Goal: Navigation & Orientation: Find specific page/section

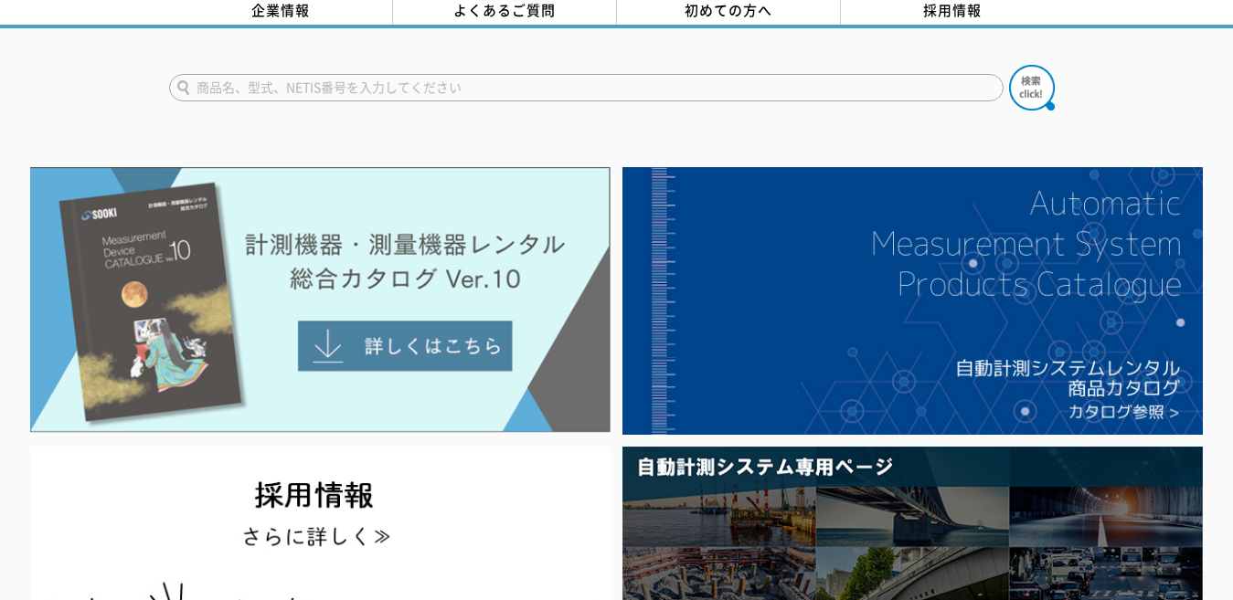
scroll to position [90, 0]
click at [283, 284] on img at bounding box center [320, 300] width 580 height 266
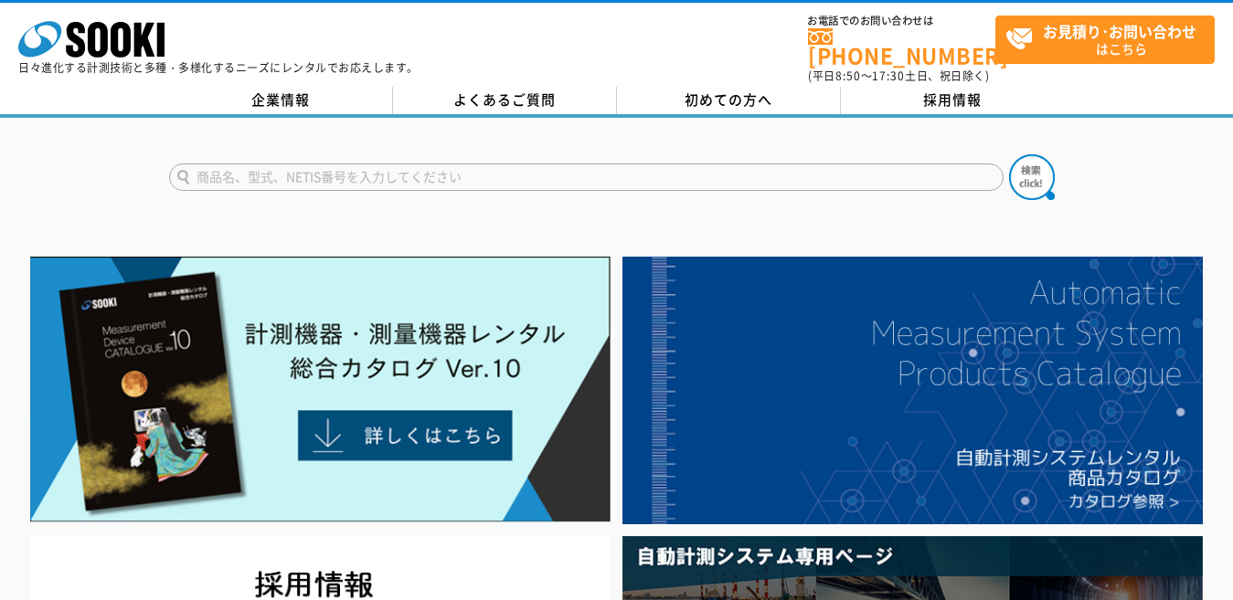
scroll to position [0, 0]
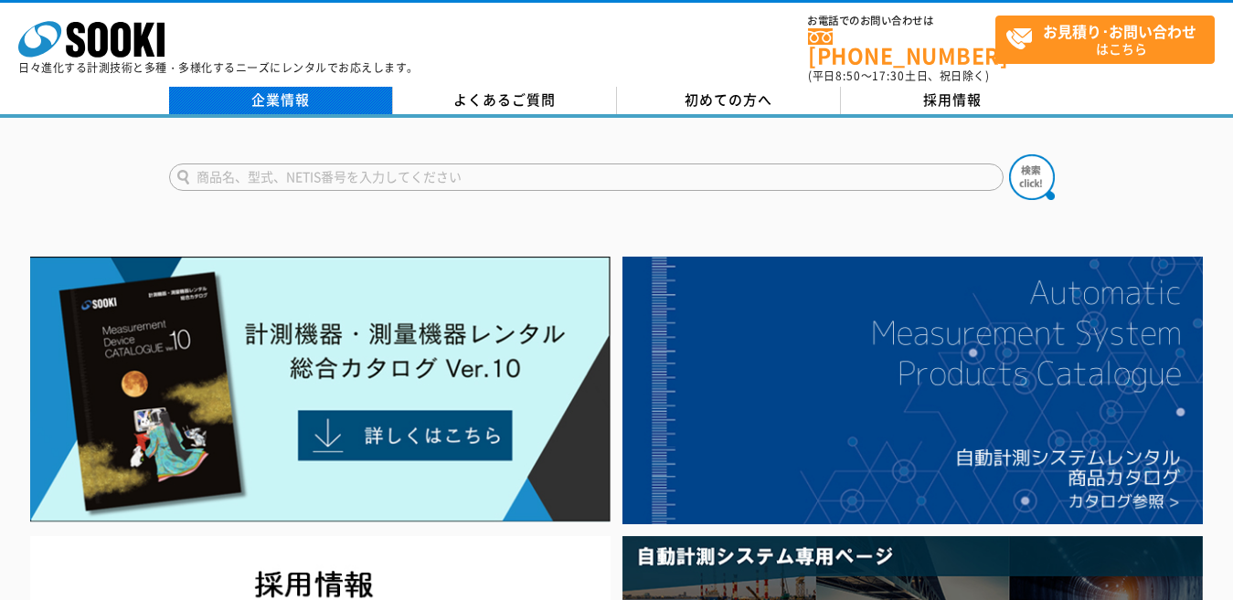
click at [281, 92] on link "企業情報" at bounding box center [281, 100] width 224 height 27
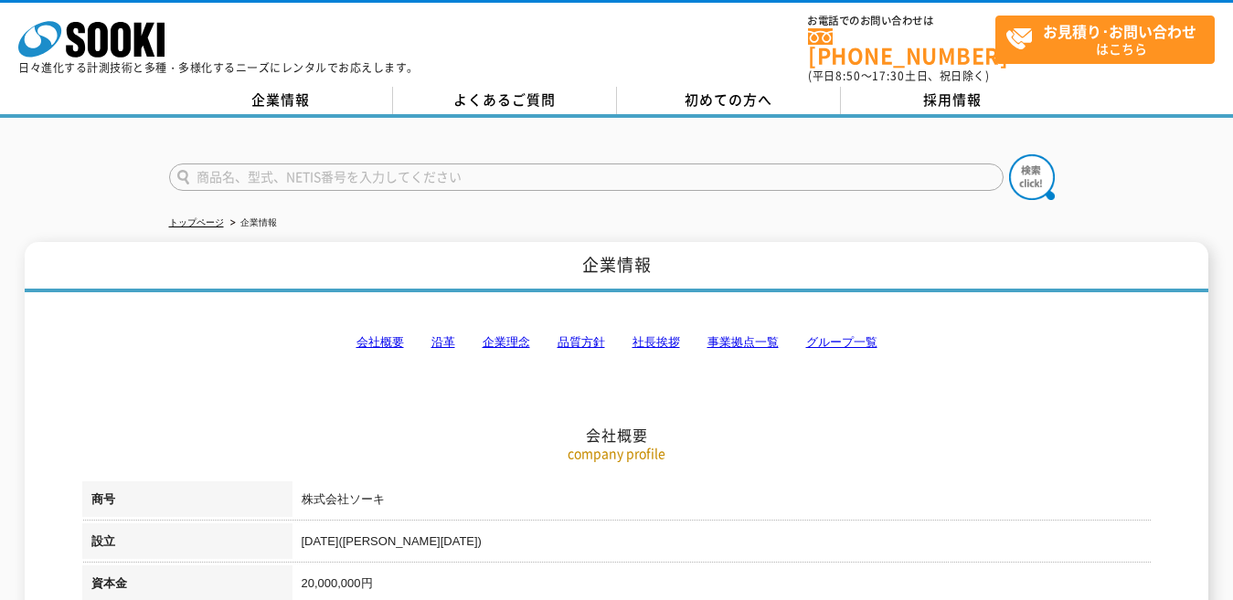
click at [718, 335] on link "事業拠点一覧" at bounding box center [742, 342] width 71 height 14
click at [500, 335] on link "企業理念" at bounding box center [506, 342] width 48 height 14
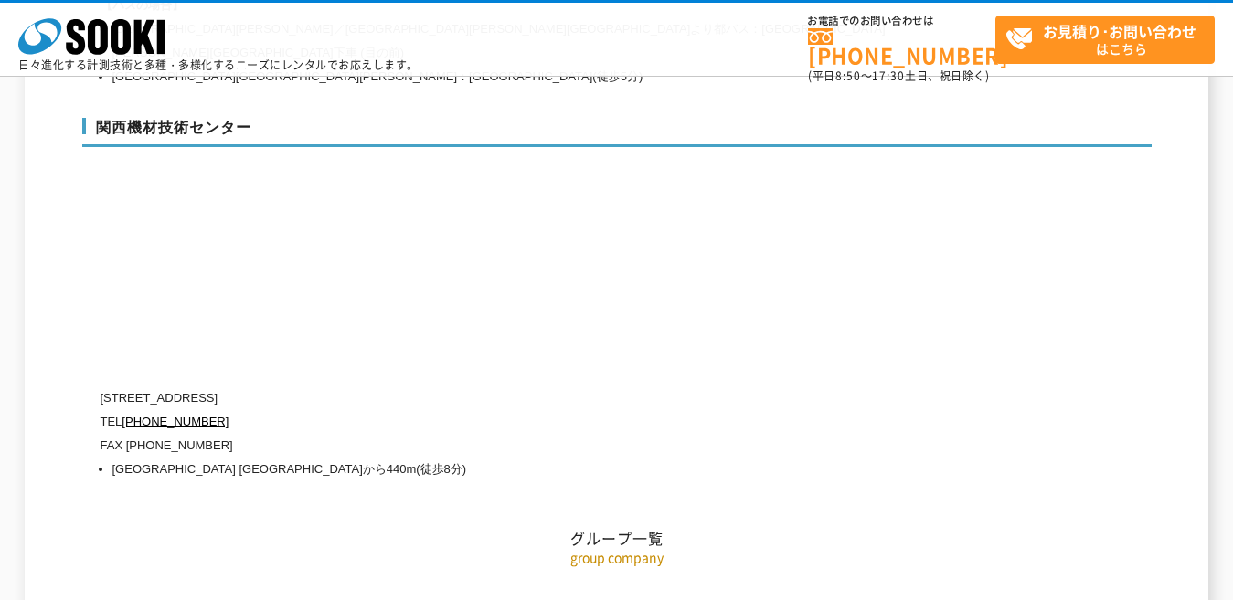
scroll to position [8443, 0]
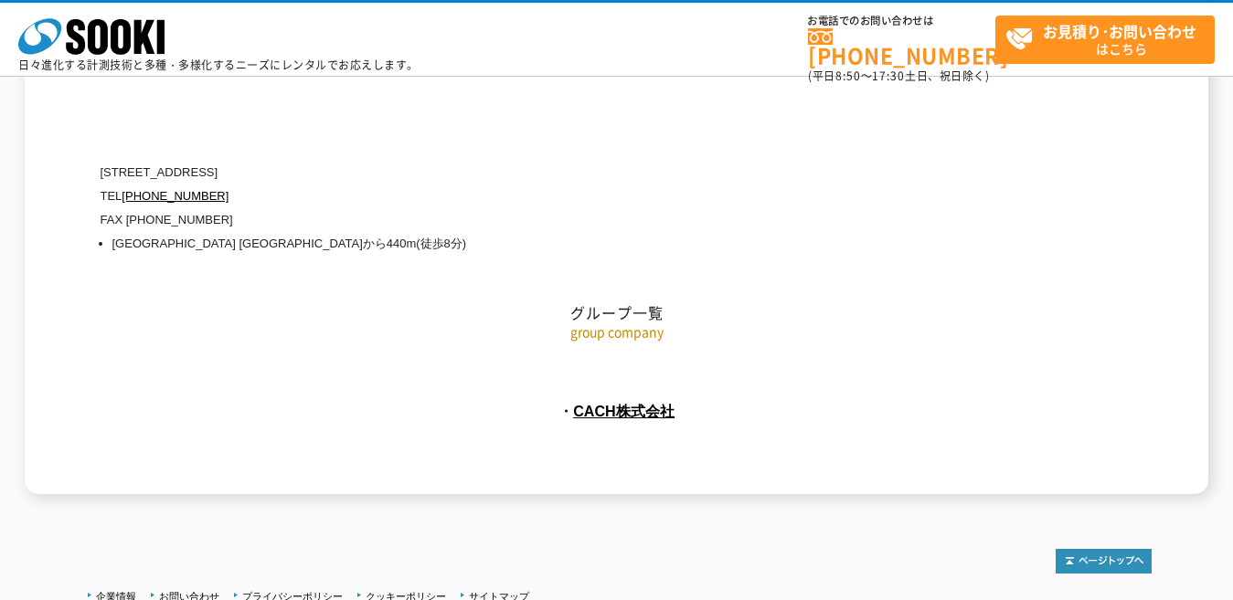
click at [619, 397] on p "・ CACH株式会社" at bounding box center [616, 411] width 1069 height 29
click at [615, 403] on link "CACH株式会社" at bounding box center [623, 411] width 101 height 16
